Goal: Task Accomplishment & Management: Manage account settings

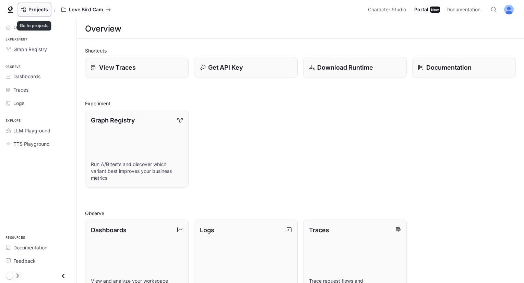
click at [45, 11] on span "Projects" at bounding box center [38, 10] width 20 height 6
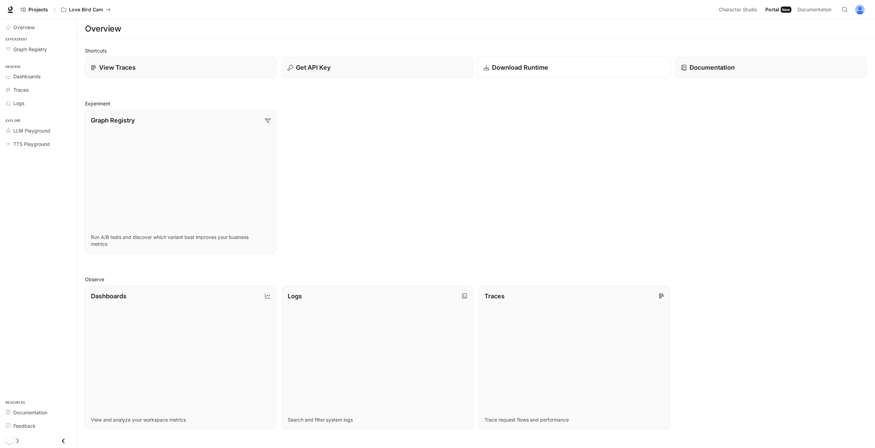
click at [561, 67] on div "Download Runtime" at bounding box center [574, 67] width 181 height 9
click at [44, 107] on link "Logs" at bounding box center [38, 103] width 71 height 12
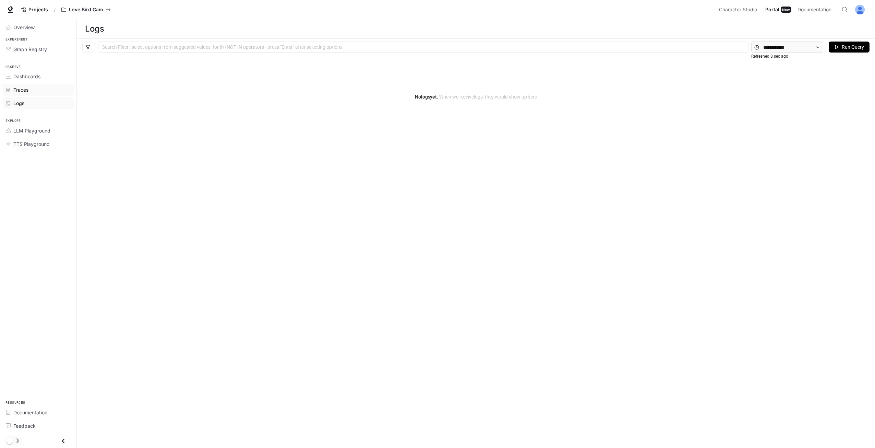
click at [24, 89] on span "Traces" at bounding box center [20, 89] width 15 height 7
click at [35, 14] on link "Projects" at bounding box center [34, 10] width 33 height 14
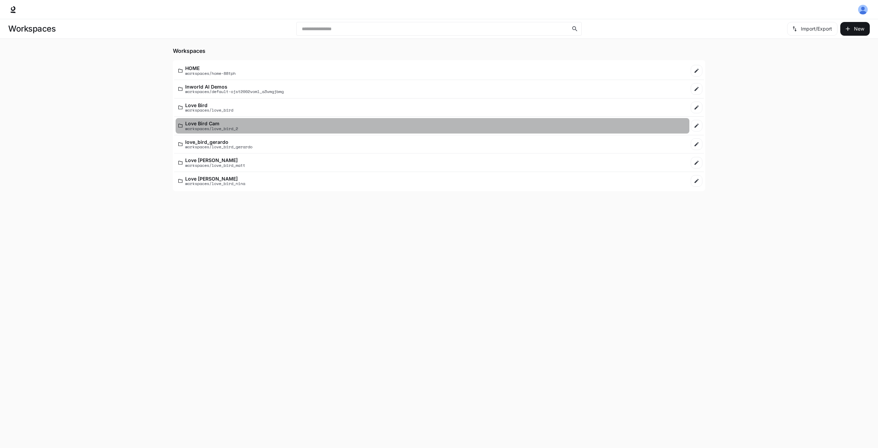
click at [243, 130] on div "Love Bird Cam workspaces/love_bird_2" at bounding box center [432, 126] width 508 height 10
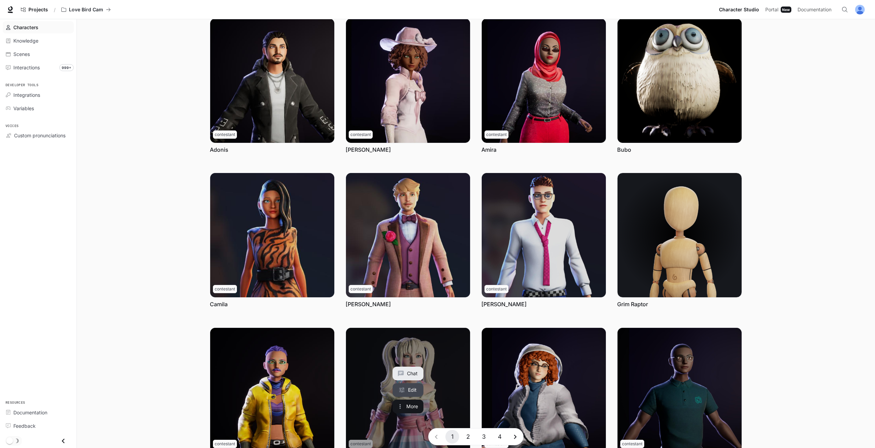
scroll to position [88, 0]
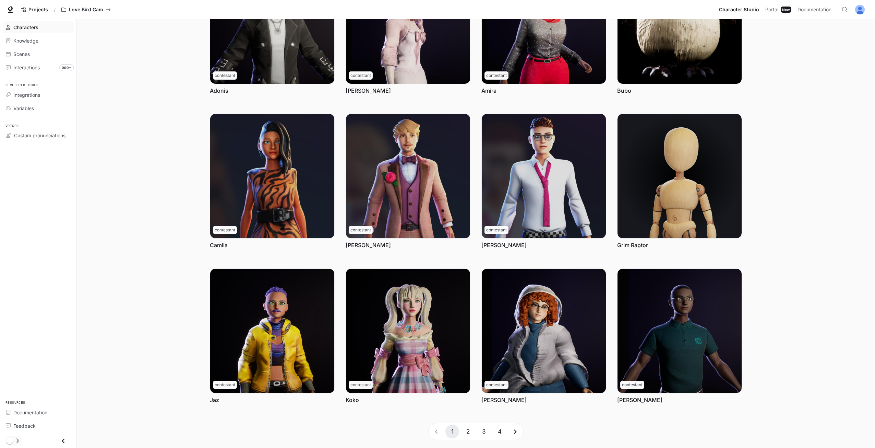
click at [468, 435] on button "2" at bounding box center [468, 431] width 14 height 14
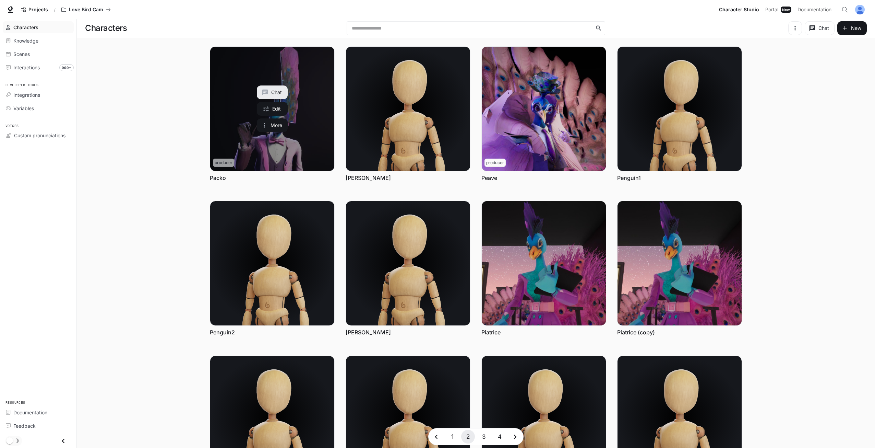
scroll to position [0, 0]
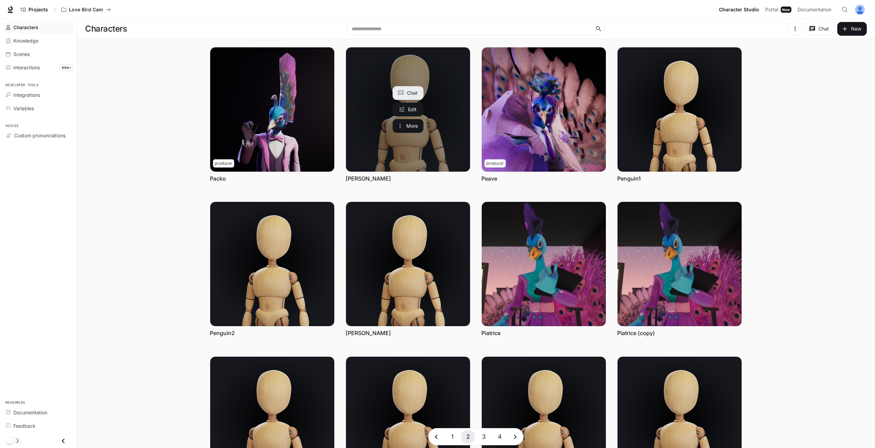
click at [356, 105] on link "Paul" at bounding box center [408, 109] width 124 height 124
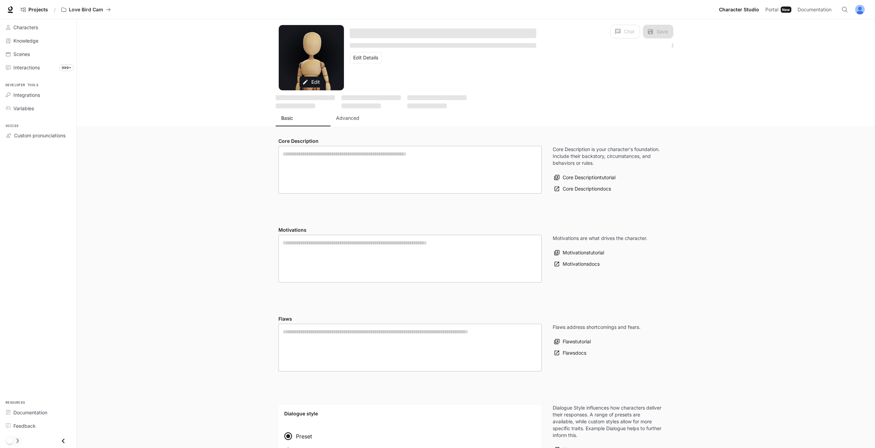
type textarea "**********"
type input "**********"
type input "****"
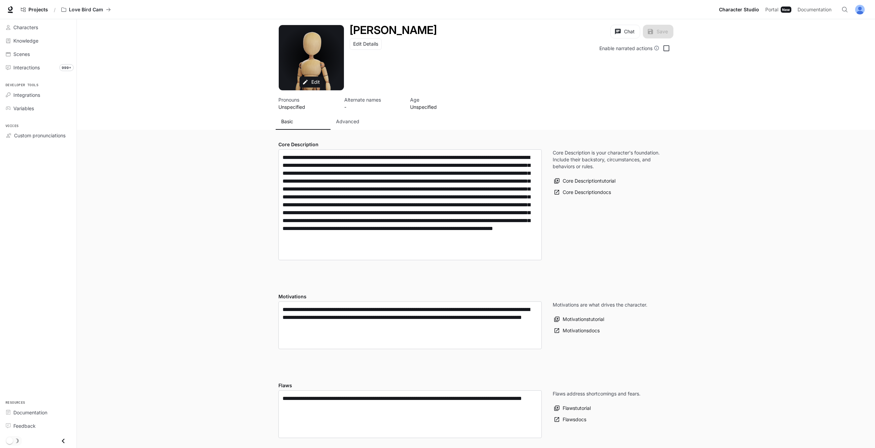
click at [359, 124] on div "Advanced" at bounding box center [358, 121] width 44 height 7
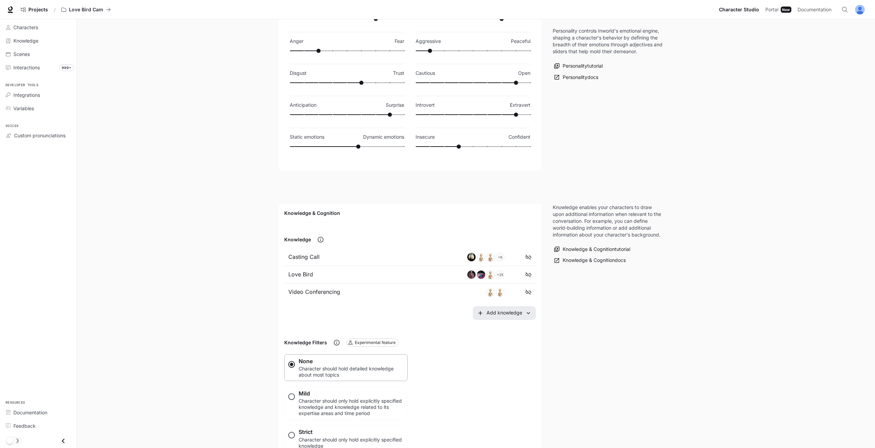
scroll to position [34, 0]
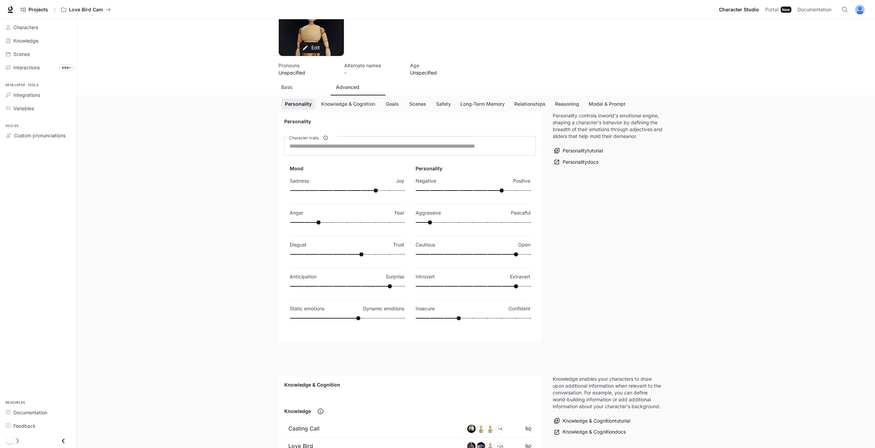
click at [303, 87] on div "Basic" at bounding box center [303, 87] width 44 height 7
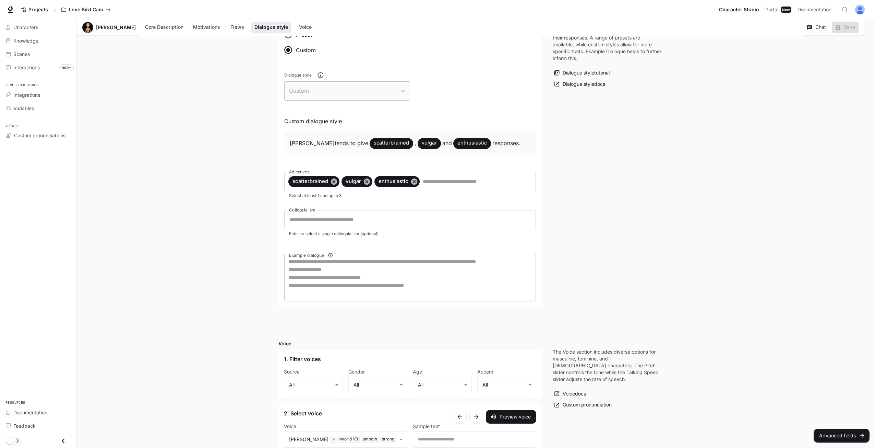
scroll to position [262, 0]
